Goal: Task Accomplishment & Management: Manage account settings

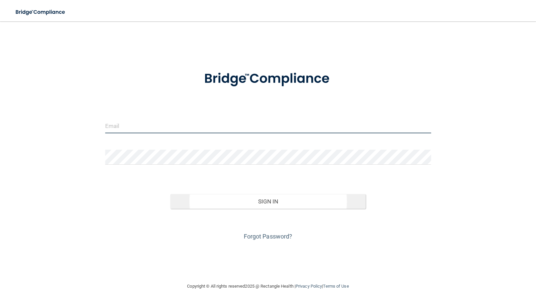
type input "[PERSON_NAME][EMAIL_ADDRESS][DOMAIN_NAME]"
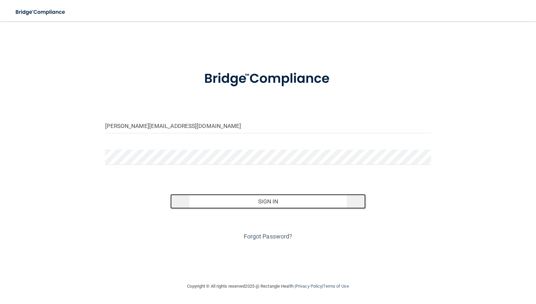
click at [191, 195] on button "Sign In" at bounding box center [268, 201] width 196 height 15
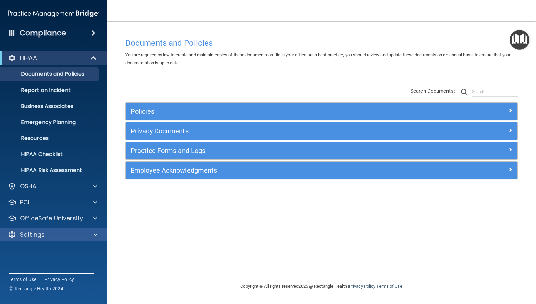
click at [51, 230] on div "Settings" at bounding box center [53, 234] width 107 height 13
click at [97, 232] on div at bounding box center [94, 234] width 17 height 8
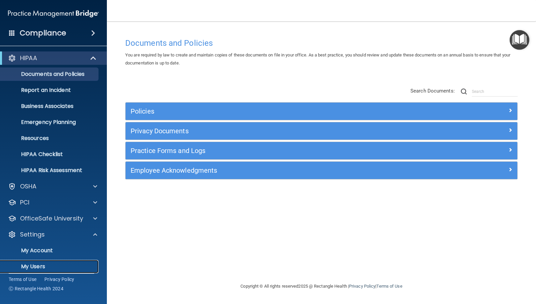
click at [55, 265] on p "My Users" at bounding box center [49, 266] width 91 height 7
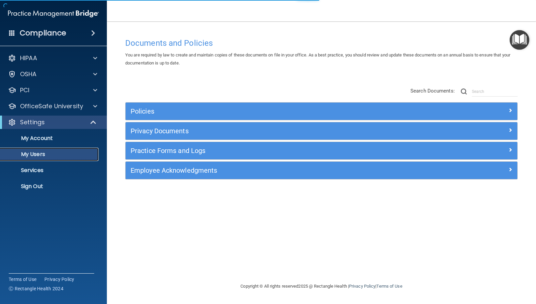
select select "20"
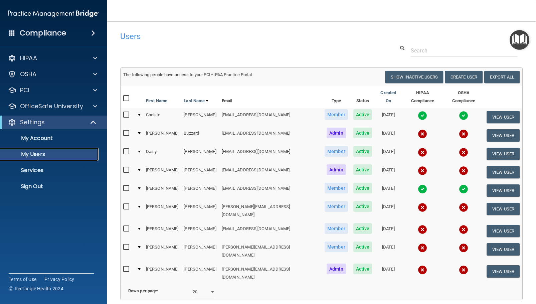
scroll to position [33, 0]
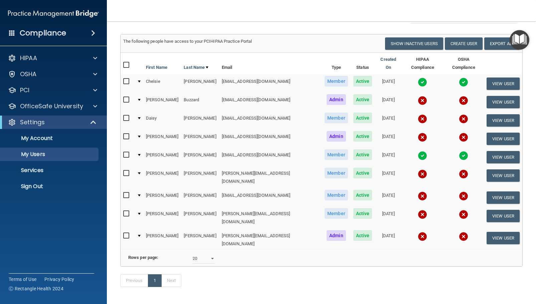
click at [127, 152] on input "checkbox" at bounding box center [127, 154] width 8 height 5
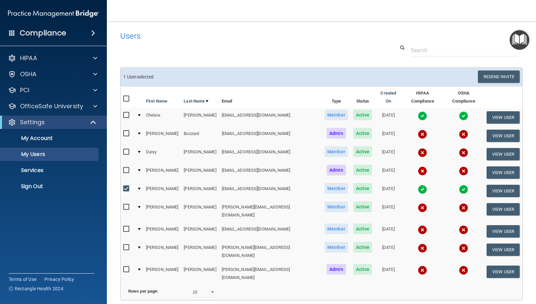
scroll to position [0, 0]
click at [127, 186] on input "checkbox" at bounding box center [127, 188] width 8 height 5
checkbox input "false"
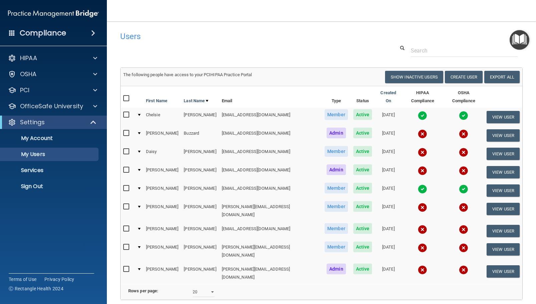
click at [141, 187] on div at bounding box center [139, 188] width 3 height 2
click at [503, 186] on button "View User" at bounding box center [502, 190] width 33 height 12
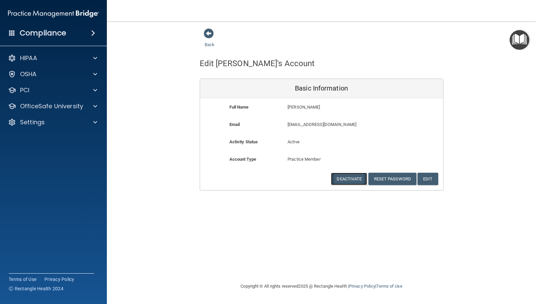
click at [341, 175] on button "Deactivate" at bounding box center [349, 179] width 36 height 12
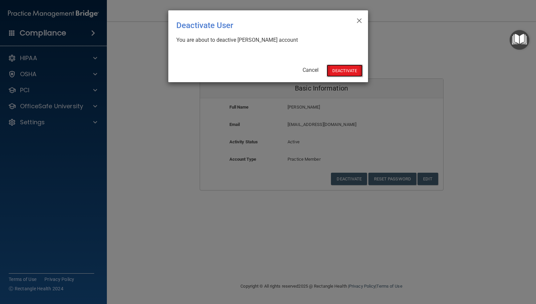
click at [339, 68] on button "Deactivate" at bounding box center [344, 70] width 36 height 12
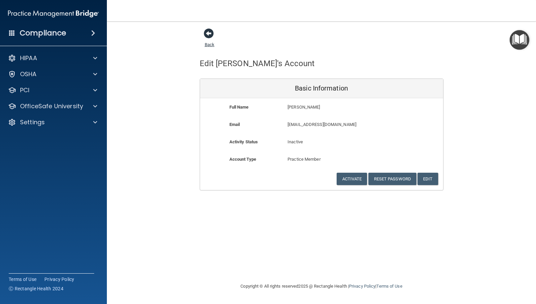
click at [209, 35] on span at bounding box center [209, 33] width 10 height 10
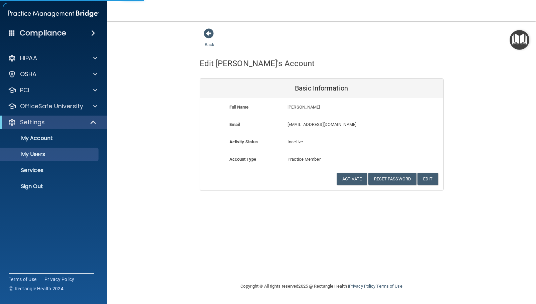
select select "20"
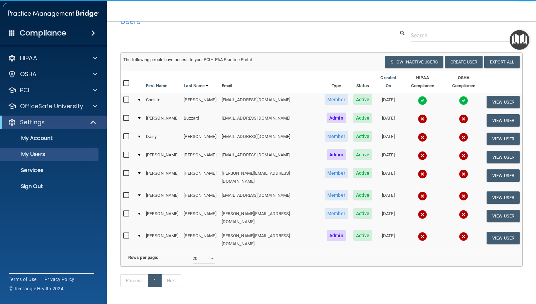
scroll to position [28, 0]
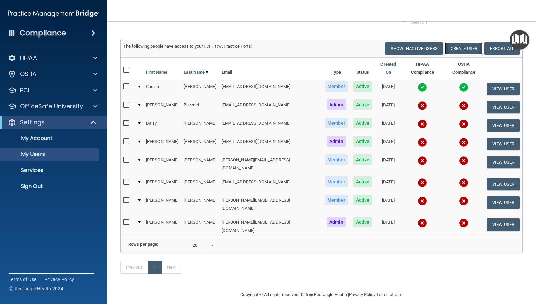
click at [463, 50] on button "Create User" at bounding box center [464, 48] width 38 height 12
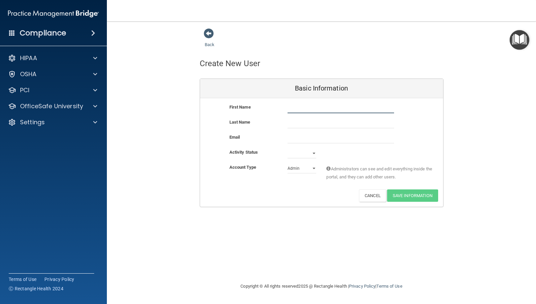
click at [318, 111] on input "text" at bounding box center [340, 108] width 106 height 10
type input "Crystal"
type input "Lumbert"
click at [297, 153] on select "Active Inactive" at bounding box center [301, 153] width 29 height 10
select select "active"
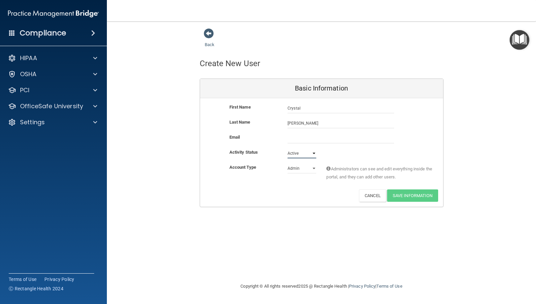
click at [287, 148] on select "Active Inactive" at bounding box center [301, 153] width 29 height 10
click at [307, 167] on select "Admin Member" at bounding box center [301, 168] width 29 height 10
select select "practice_member"
click at [287, 163] on select "Admin Member" at bounding box center [301, 168] width 29 height 10
click at [308, 135] on input "email" at bounding box center [340, 138] width 106 height 10
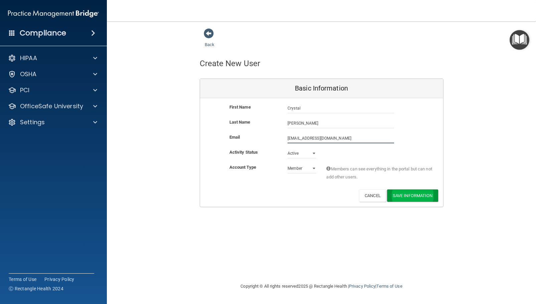
type input "crystal@innovationsineyecare.com"
click at [414, 198] on button "Save Information" at bounding box center [412, 195] width 51 height 12
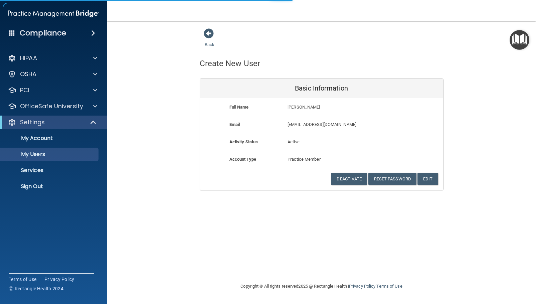
select select "20"
